Goal: Navigation & Orientation: Find specific page/section

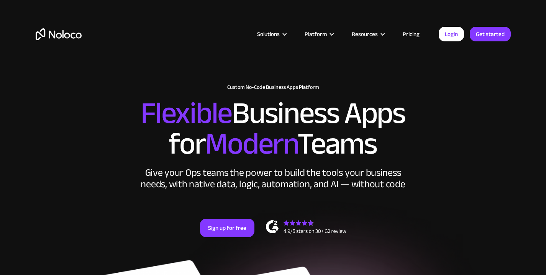
click at [412, 32] on link "Pricing" at bounding box center [411, 34] width 36 height 10
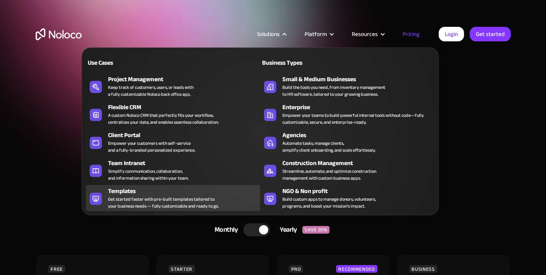
click at [170, 200] on div "Get started faster with pre-built templates tailored to your business needs — f…" at bounding box center [163, 203] width 111 height 14
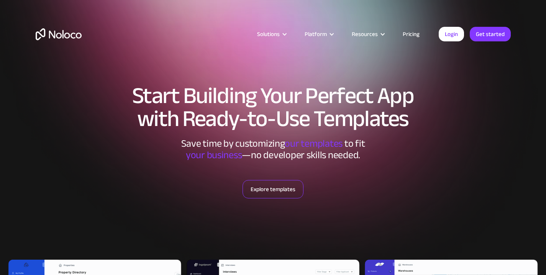
click at [268, 191] on link "Explore templates" at bounding box center [272, 189] width 61 height 18
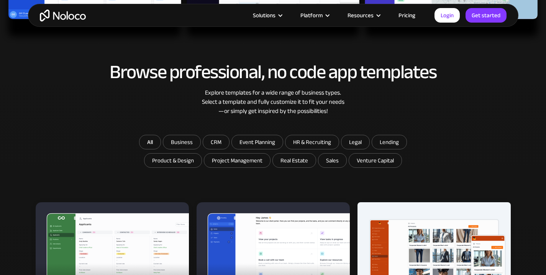
scroll to position [483, 0]
